Goal: Transaction & Acquisition: Purchase product/service

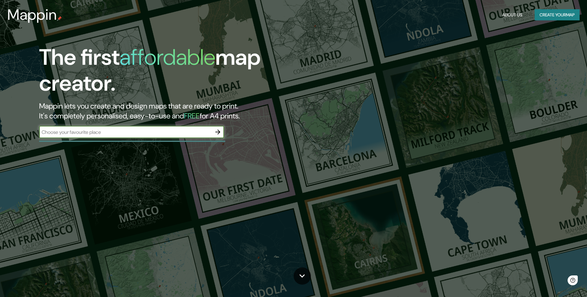
click at [550, 13] on button "Create your map" at bounding box center [557, 14] width 45 height 11
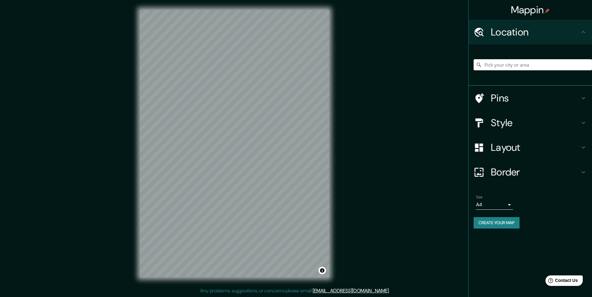
click at [519, 27] on h4 "Location" at bounding box center [535, 32] width 89 height 12
click at [507, 69] on input "Pick your city or area" at bounding box center [532, 64] width 118 height 11
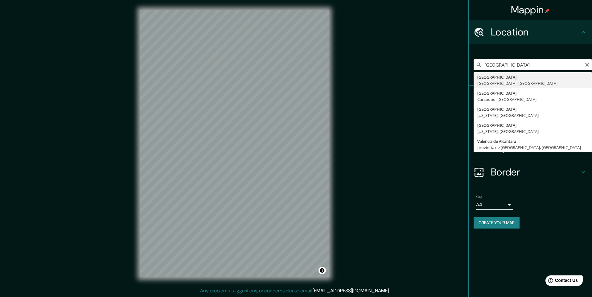
type input "[GEOGRAPHIC_DATA], [GEOGRAPHIC_DATA], [GEOGRAPHIC_DATA]"
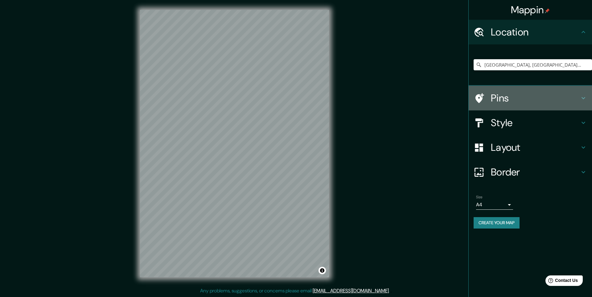
click at [515, 97] on h4 "Pins" at bounding box center [535, 98] width 89 height 12
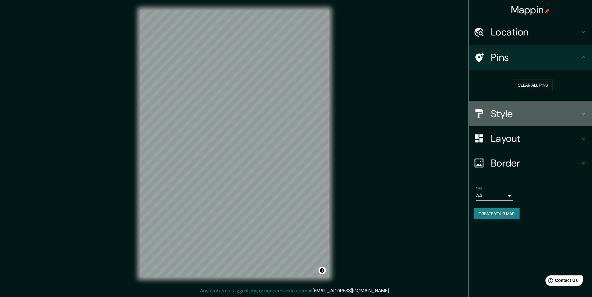
click at [511, 119] on h4 "Style" at bounding box center [535, 114] width 89 height 12
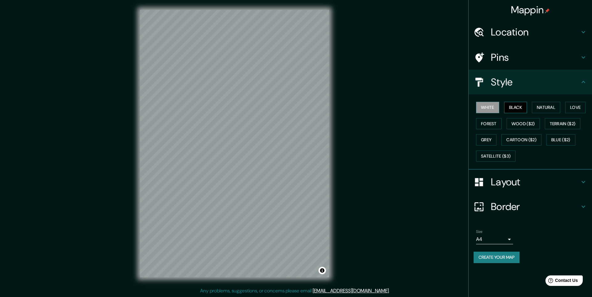
click at [514, 107] on button "Black" at bounding box center [515, 107] width 23 height 11
click at [491, 108] on button "White" at bounding box center [487, 107] width 23 height 11
click at [551, 102] on button "Natural" at bounding box center [545, 107] width 28 height 11
click at [573, 107] on button "Love" at bounding box center [575, 107] width 20 height 11
click at [489, 124] on button "Forest" at bounding box center [489, 123] width 26 height 11
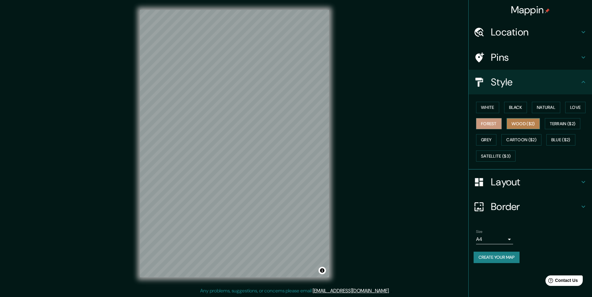
click at [522, 121] on button "Wood ($2)" at bounding box center [522, 123] width 33 height 11
click at [547, 121] on button "Terrain ($2)" at bounding box center [562, 123] width 36 height 11
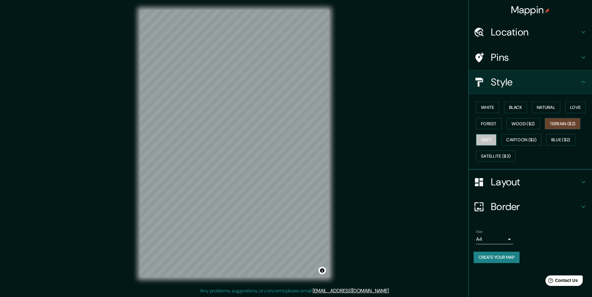
click at [486, 136] on button "Grey" at bounding box center [486, 139] width 20 height 11
click at [520, 137] on button "Cartoon ($2)" at bounding box center [521, 139] width 40 height 11
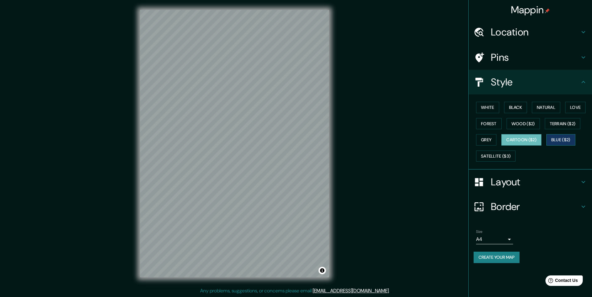
click at [558, 142] on button "Blue ($2)" at bounding box center [560, 139] width 29 height 11
click at [491, 153] on button "Satellite ($3)" at bounding box center [495, 155] width 39 height 11
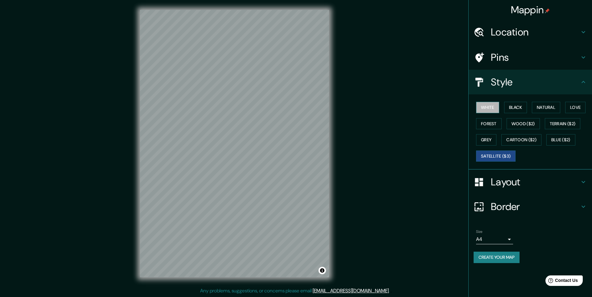
click at [483, 107] on button "White" at bounding box center [487, 107] width 23 height 11
click at [512, 177] on h4 "Layout" at bounding box center [535, 182] width 89 height 12
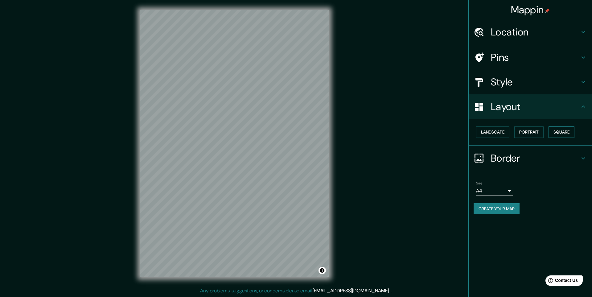
click at [560, 130] on button "Square" at bounding box center [561, 131] width 26 height 11
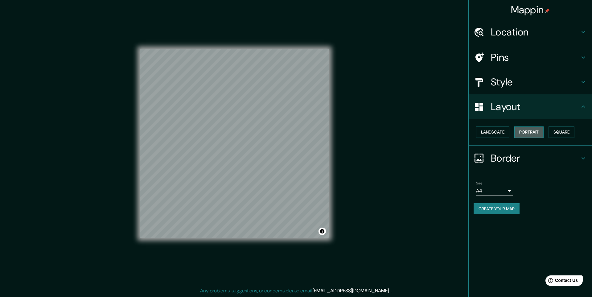
click at [523, 132] on button "Portrait" at bounding box center [528, 131] width 29 height 11
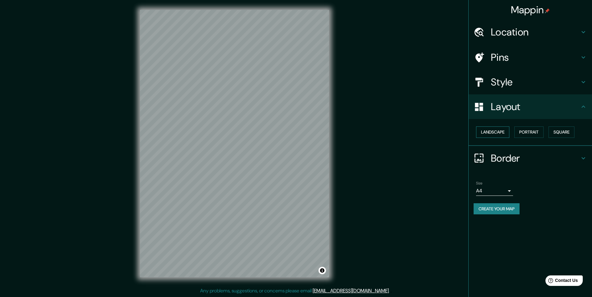
click at [481, 132] on button "Landscape" at bounding box center [492, 131] width 33 height 11
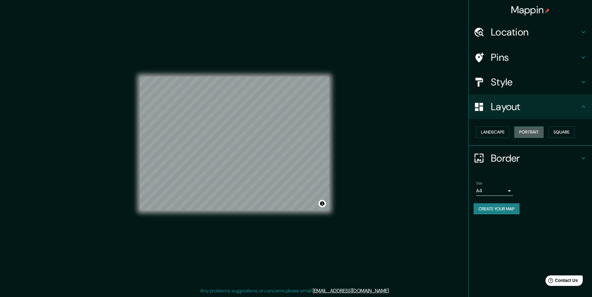
click at [525, 132] on button "Portrait" at bounding box center [528, 131] width 29 height 11
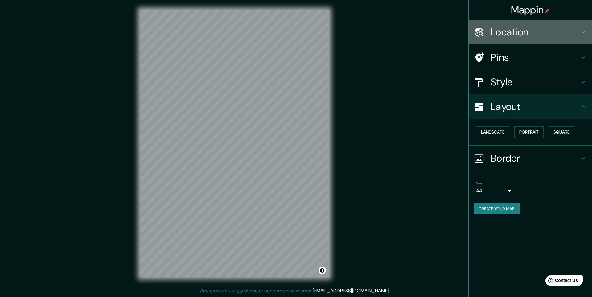
click at [519, 31] on h4 "Location" at bounding box center [535, 32] width 89 height 12
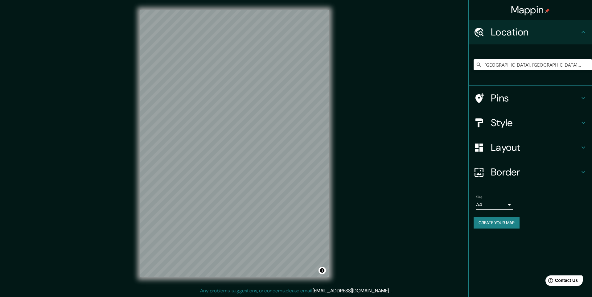
click at [493, 101] on h4 "Pins" at bounding box center [535, 98] width 89 height 12
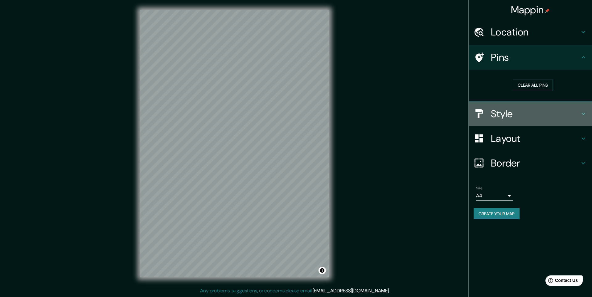
click at [502, 110] on h4 "Style" at bounding box center [535, 114] width 89 height 12
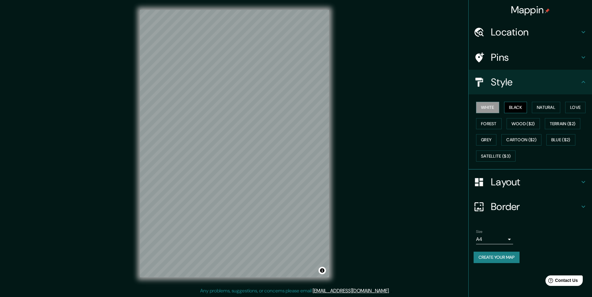
click at [513, 110] on button "Black" at bounding box center [515, 107] width 23 height 11
click at [483, 110] on button "White" at bounding box center [487, 107] width 23 height 11
click at [551, 107] on button "Natural" at bounding box center [545, 107] width 28 height 11
click at [494, 105] on button "White" at bounding box center [487, 107] width 23 height 11
click at [520, 109] on button "Black" at bounding box center [515, 107] width 23 height 11
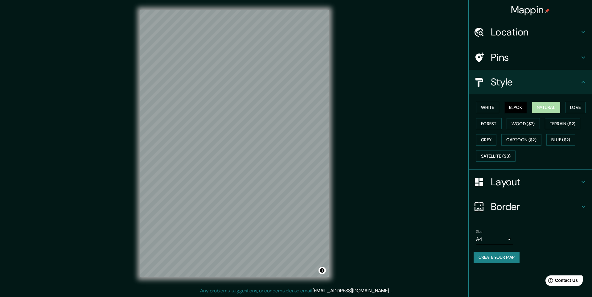
click at [556, 109] on button "Natural" at bounding box center [545, 107] width 28 height 11
